Goal: Information Seeking & Learning: Find specific page/section

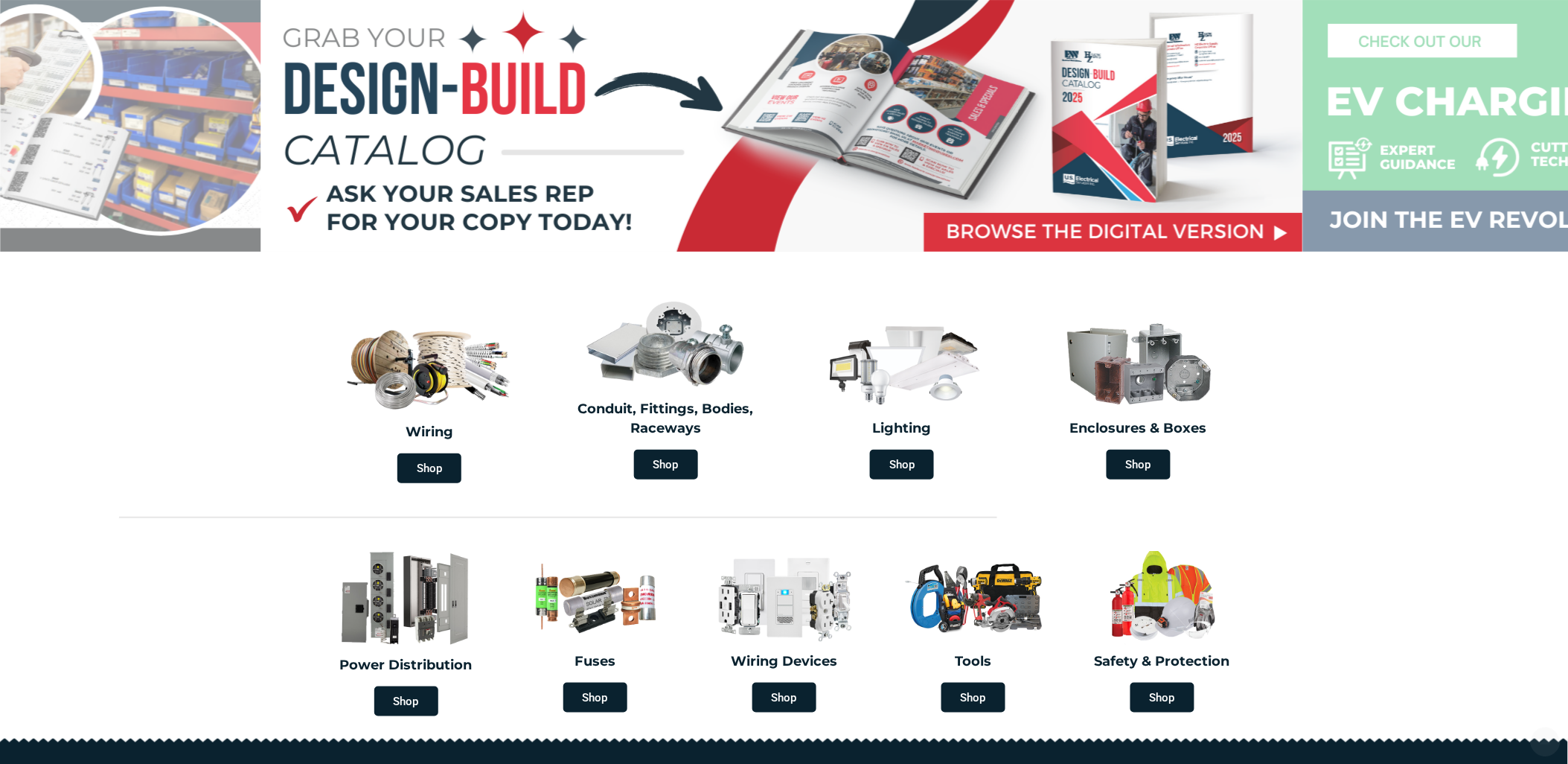
scroll to position [165, 0]
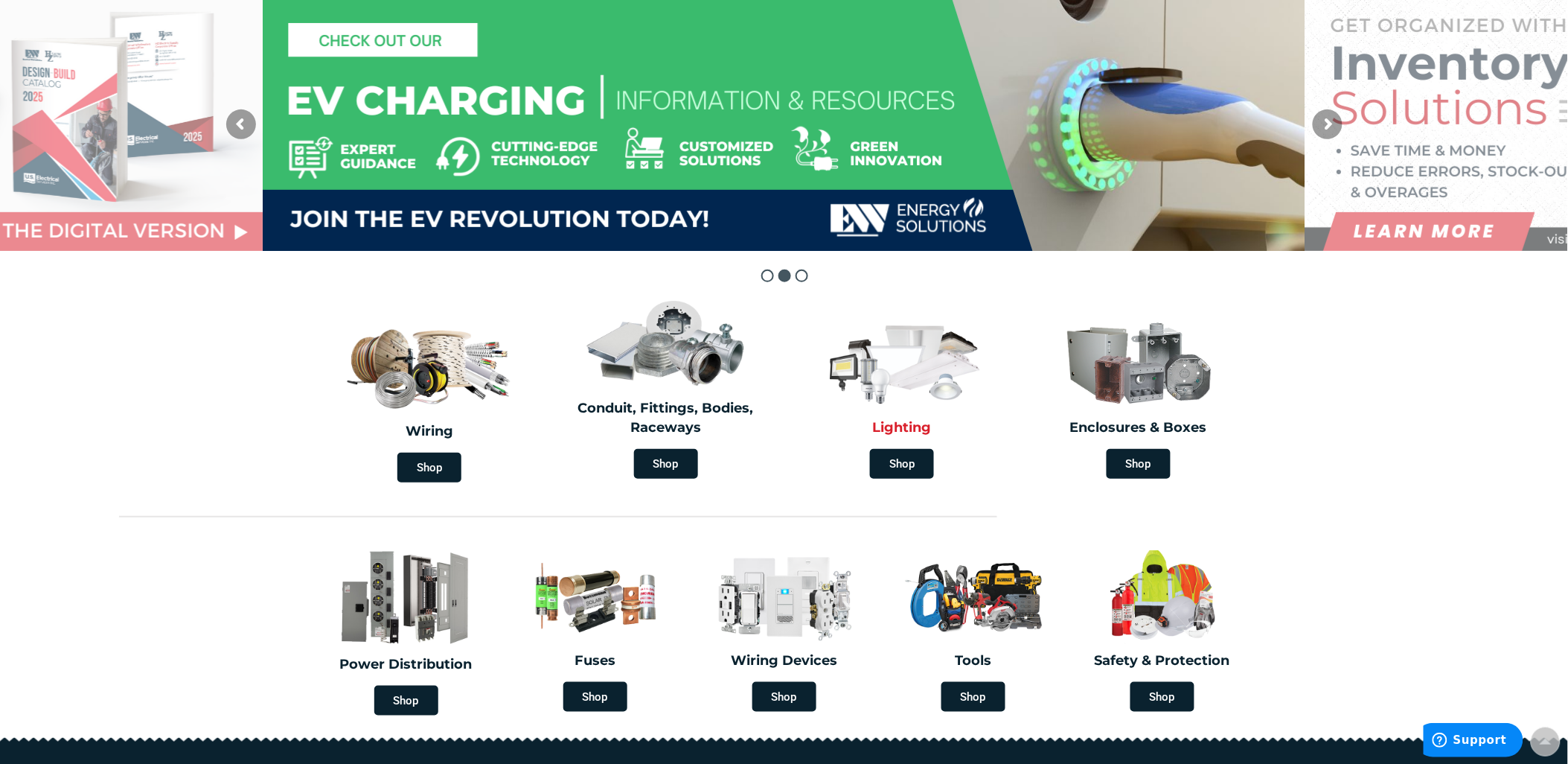
click at [908, 477] on div "Lighting Shop" at bounding box center [903, 398] width 229 height 175
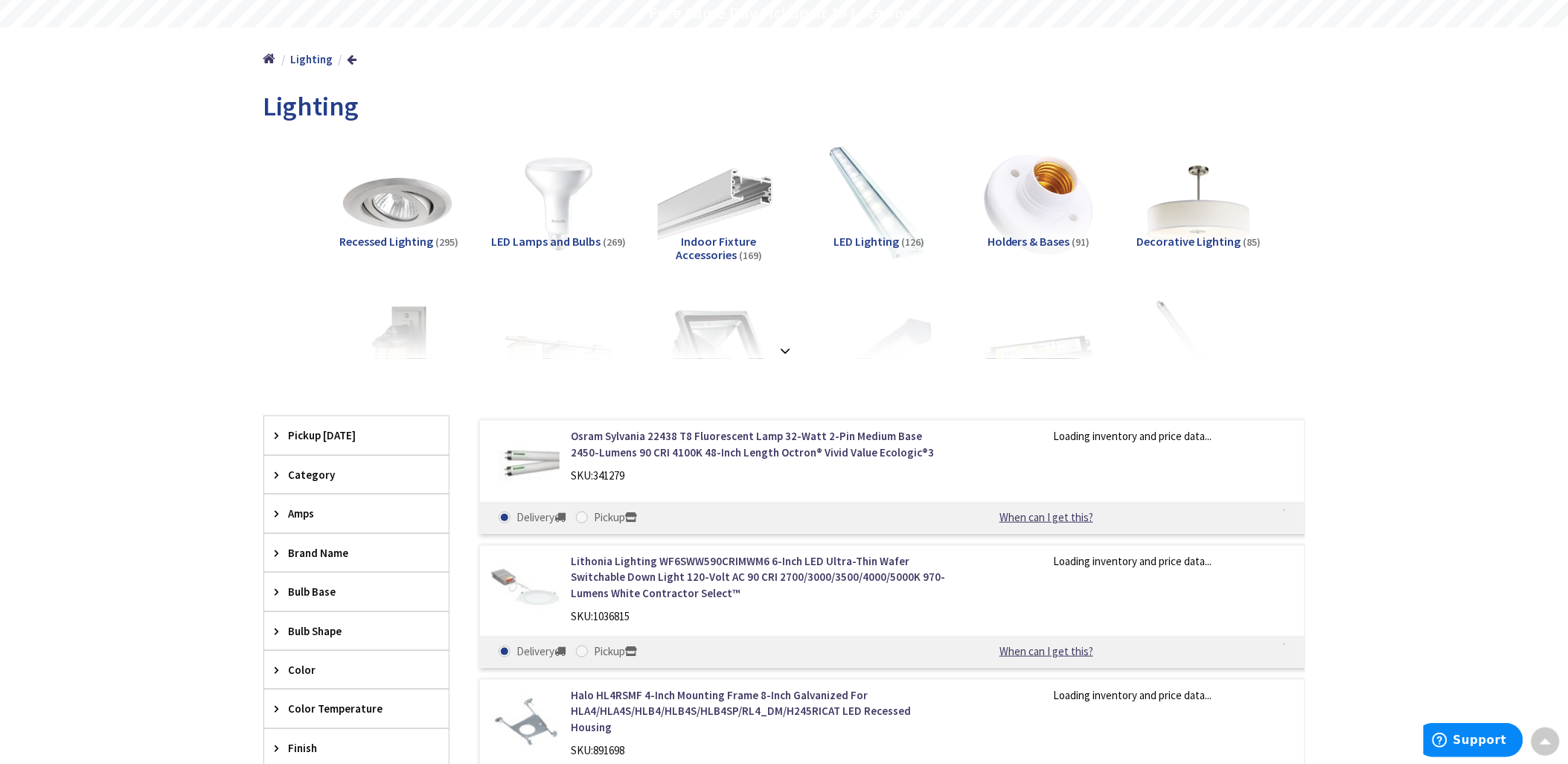
scroll to position [165, 0]
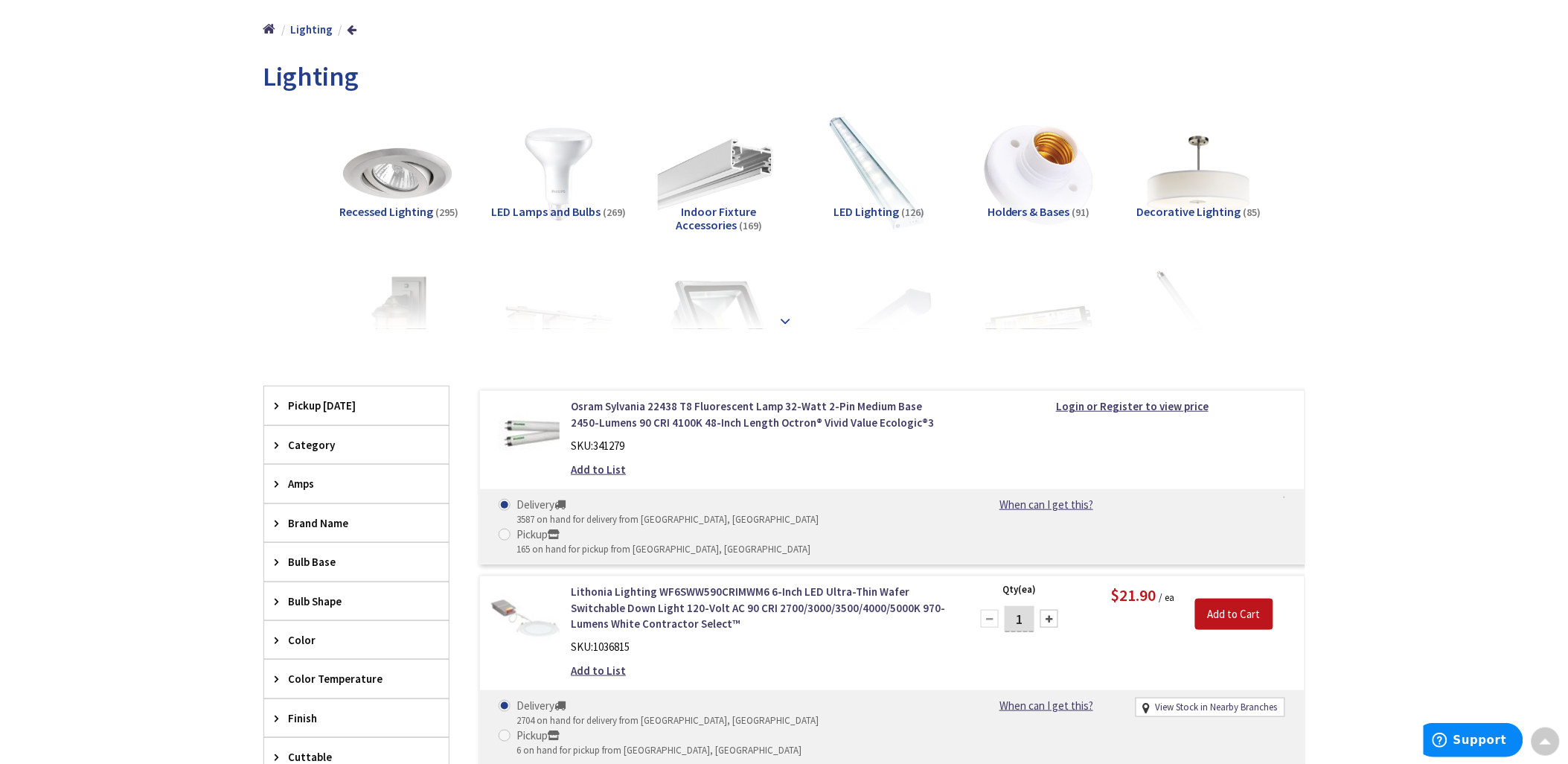
click at [785, 314] on strong at bounding box center [786, 321] width 18 height 17
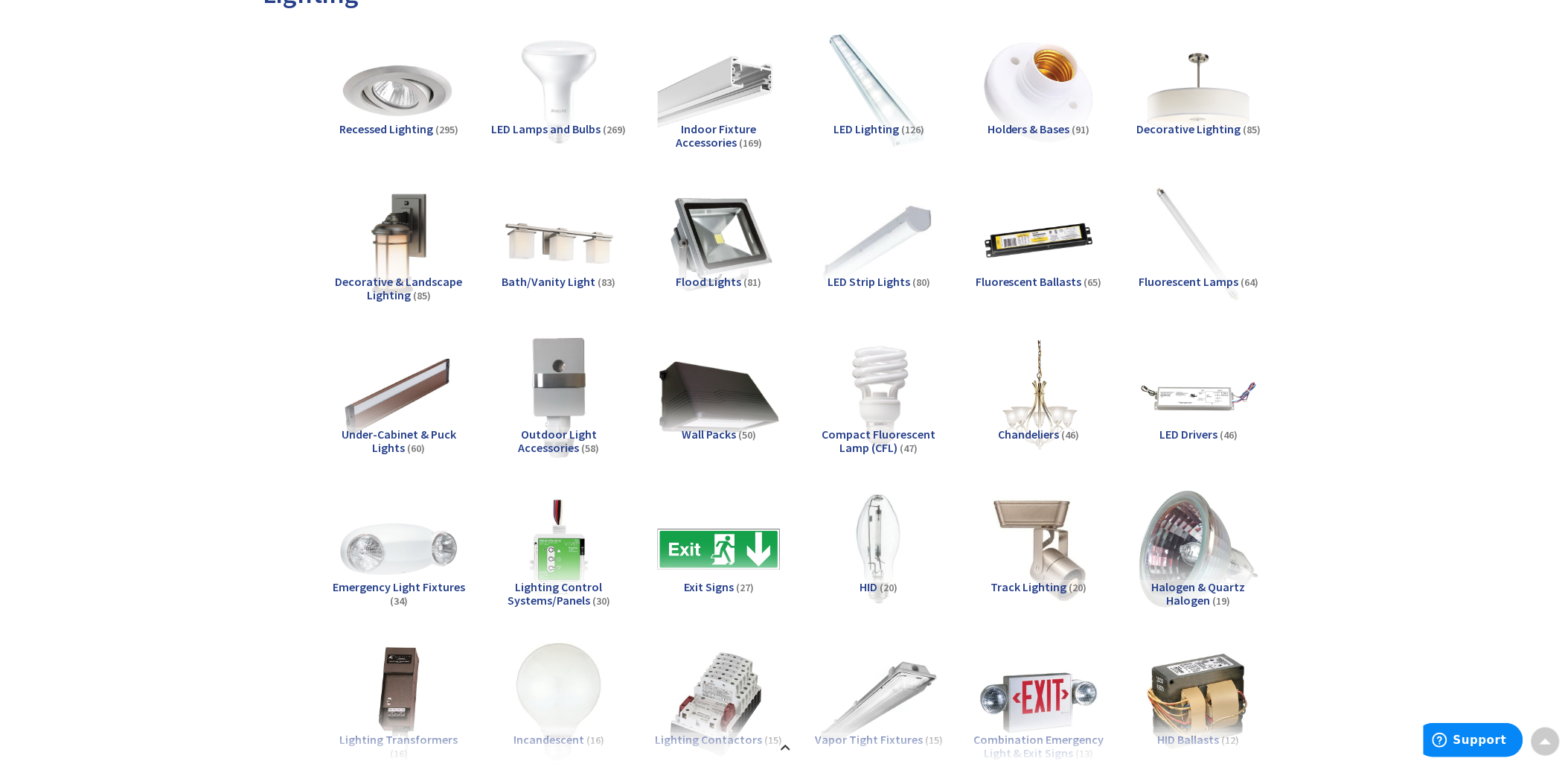
scroll to position [0, 0]
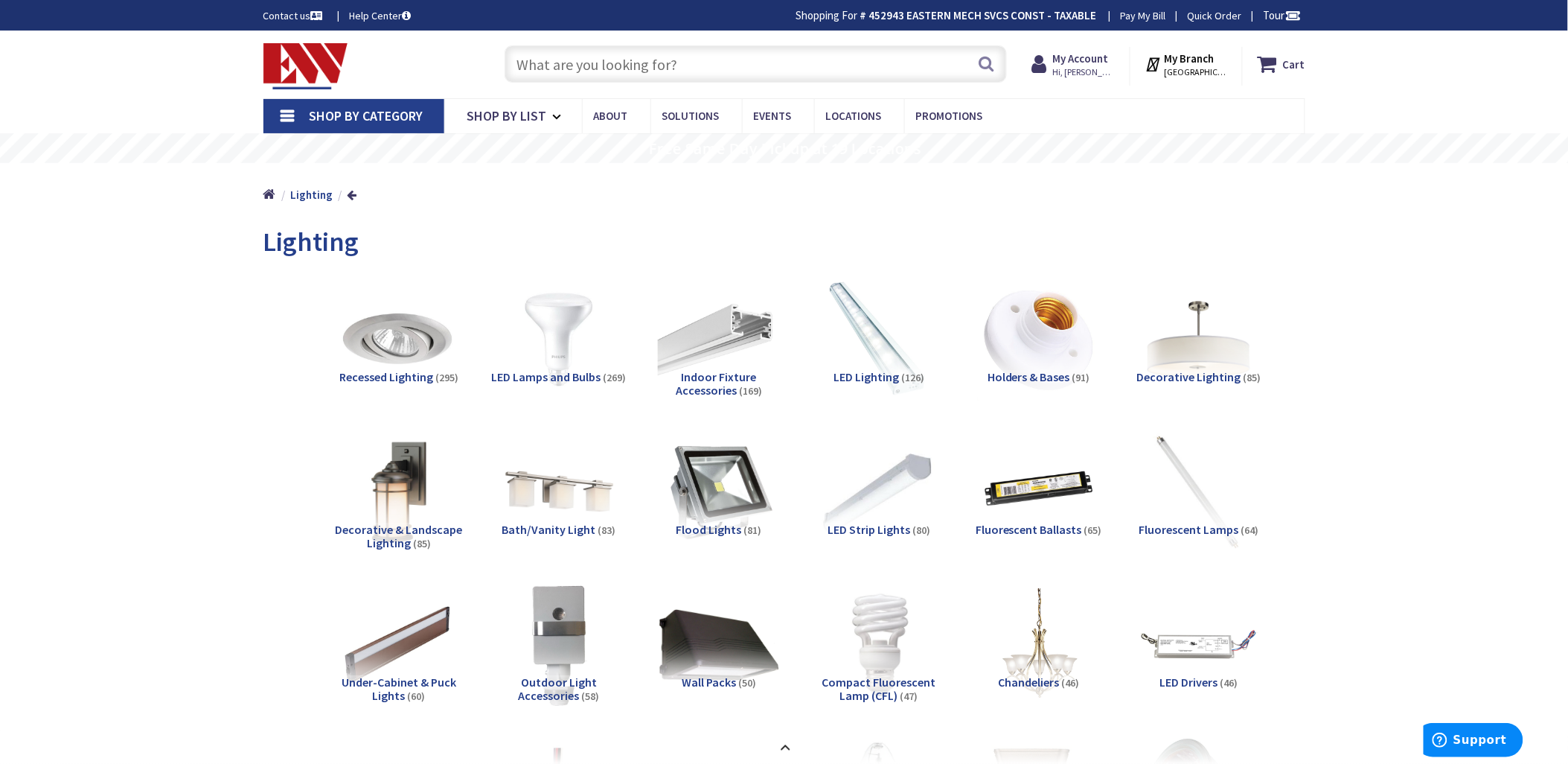
click at [560, 73] on input "text" at bounding box center [756, 64] width 502 height 37
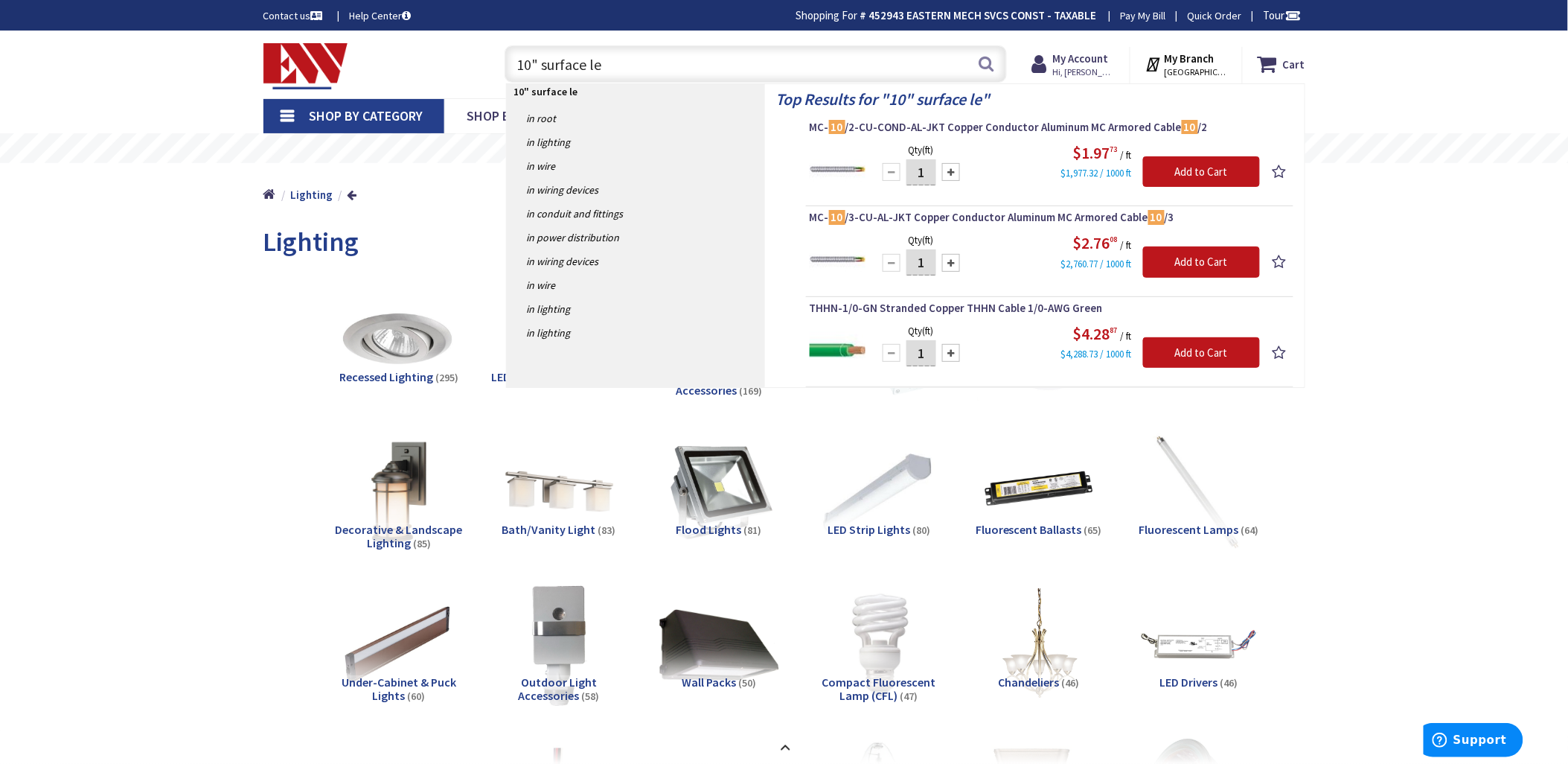
type input "10" surface led"
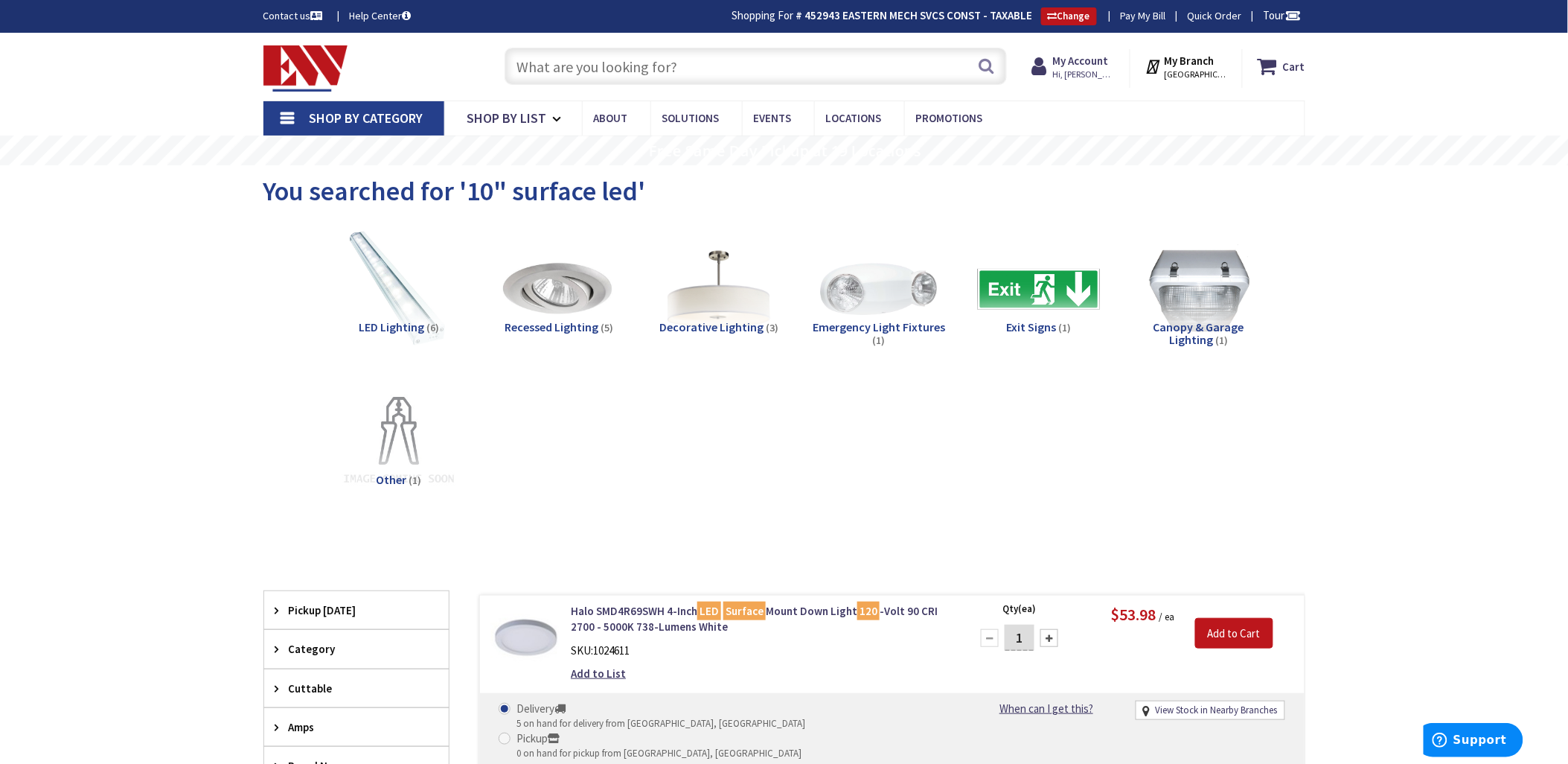
click at [586, 56] on input "text" at bounding box center [756, 66] width 502 height 37
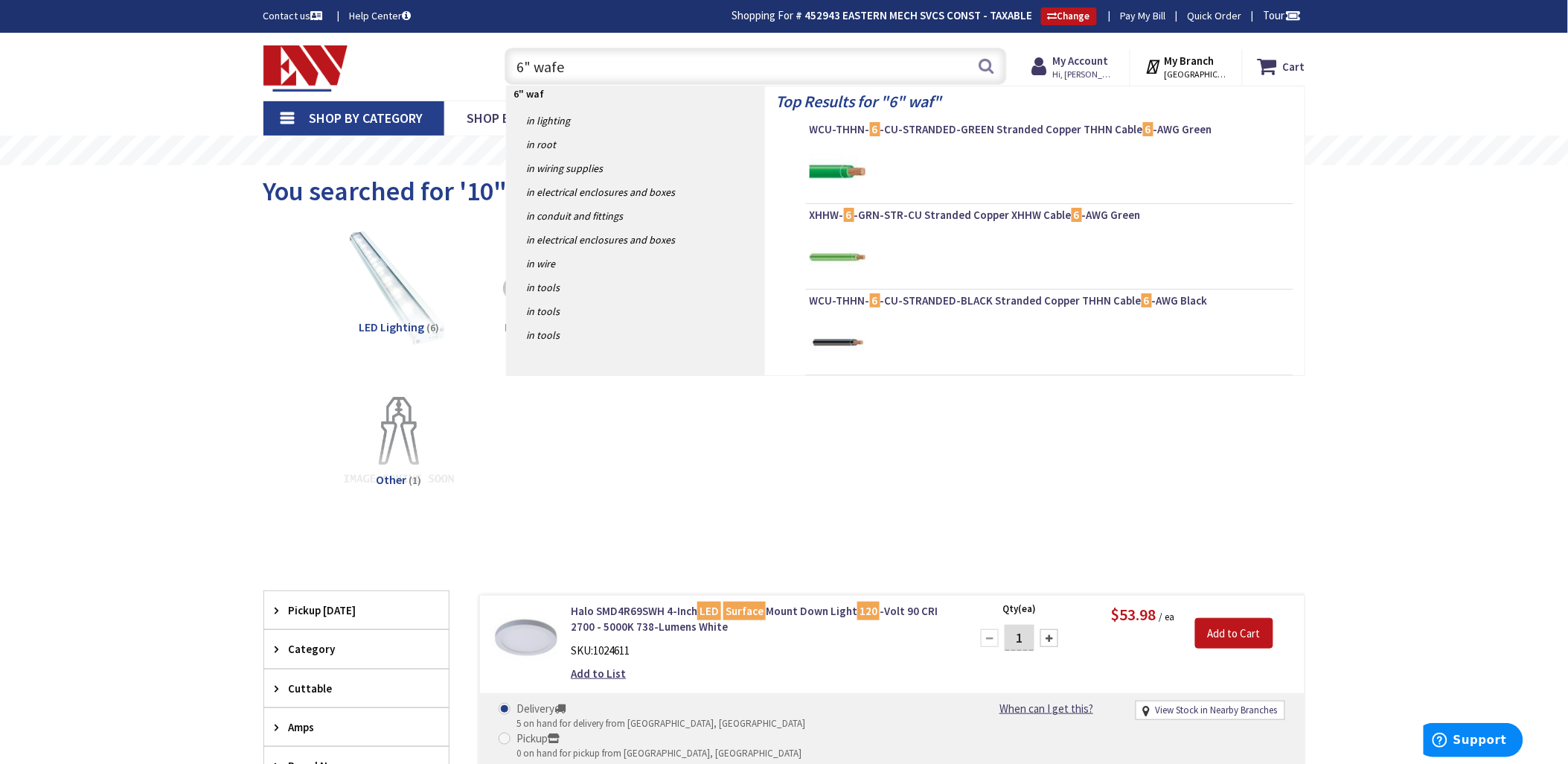
type input "6" wafer"
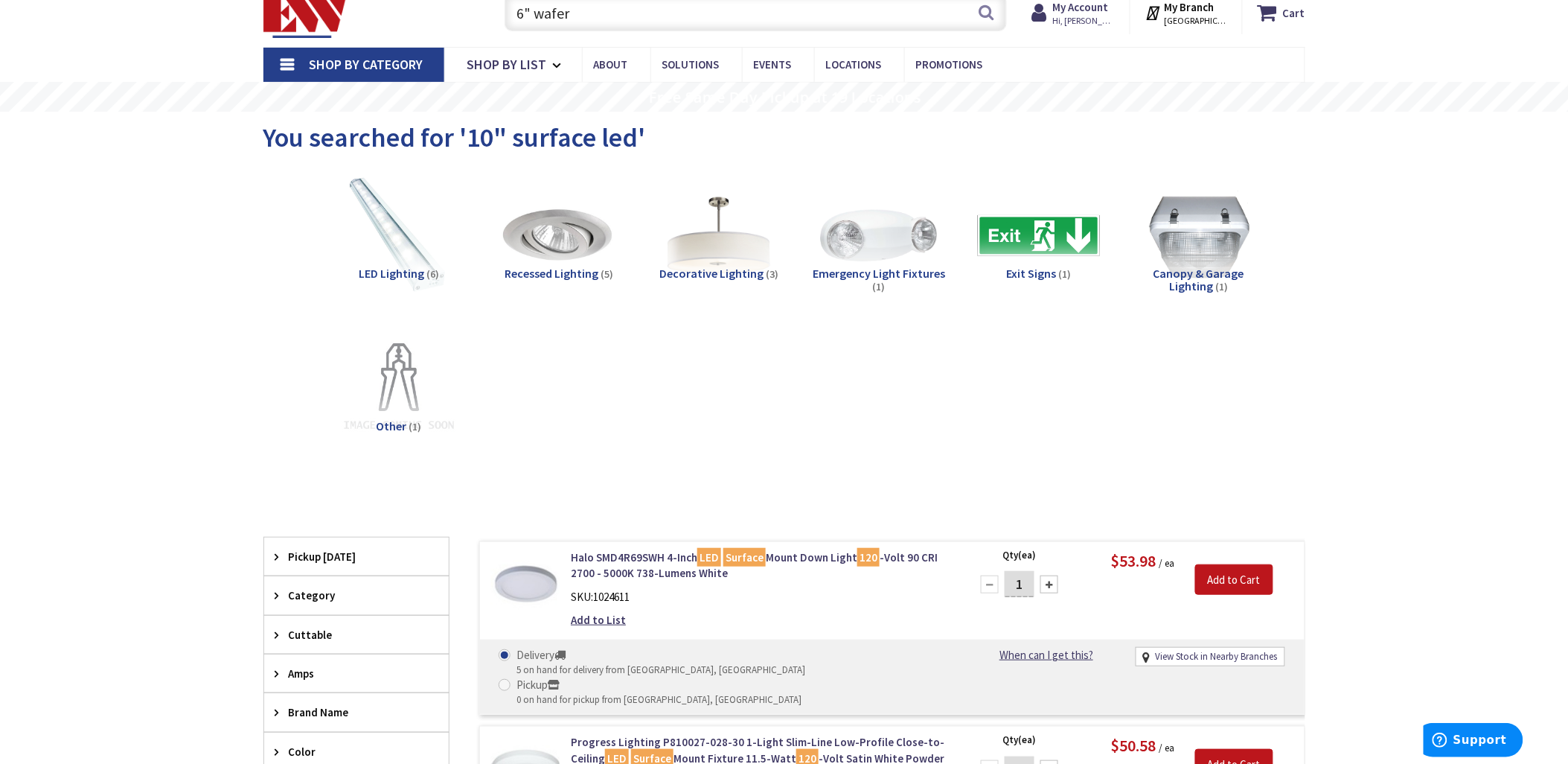
scroll to position [83, 0]
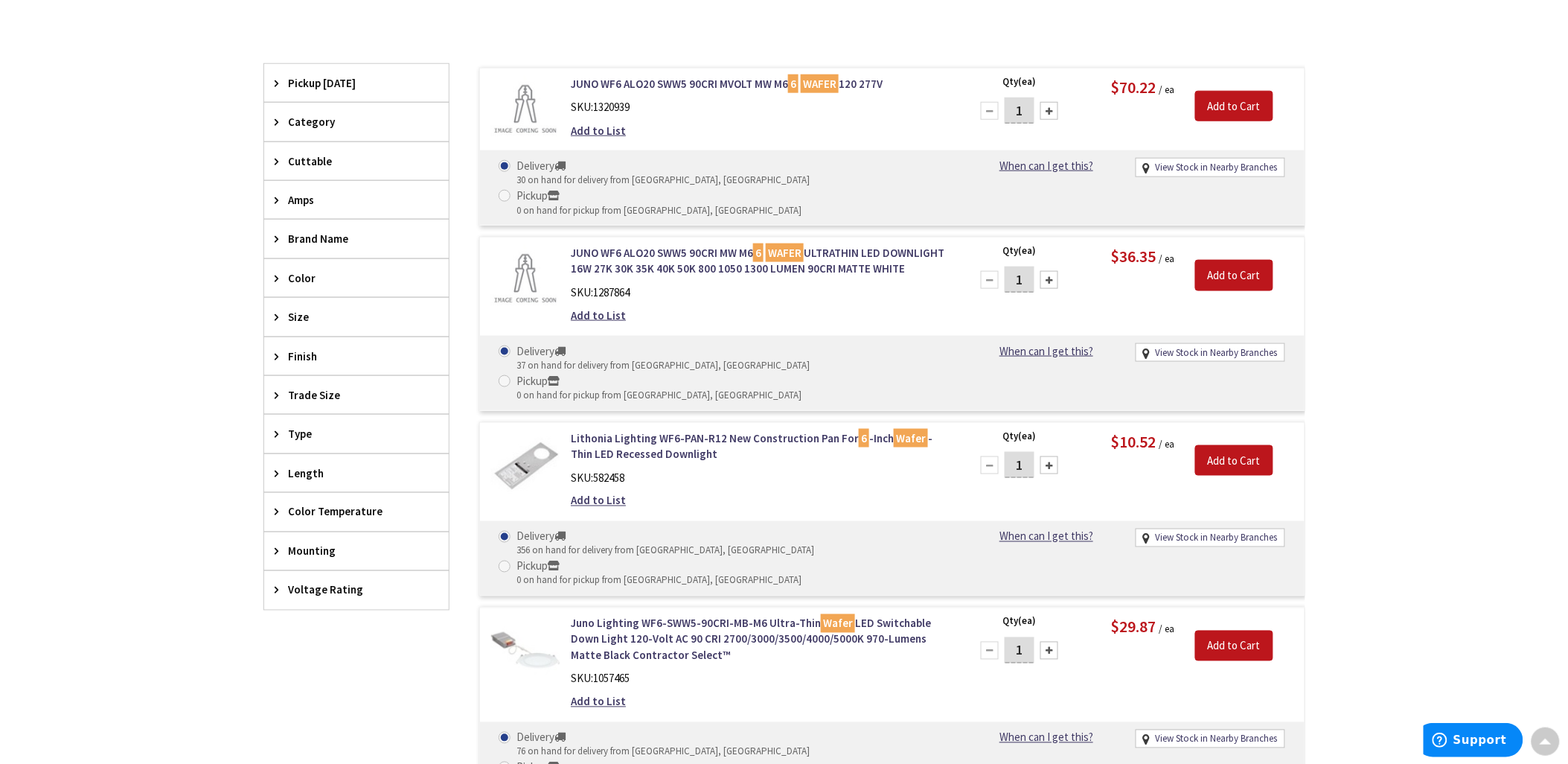
scroll to position [497, 0]
